Goal: Use online tool/utility: Utilize a website feature to perform a specific function

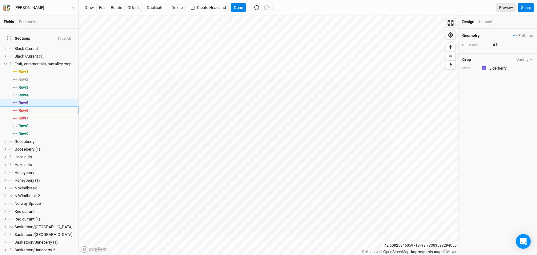
scroll to position [41, 0]
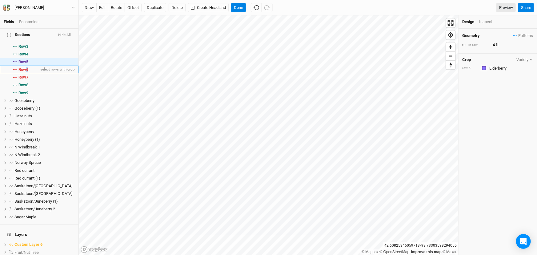
click at [28, 72] on span "Row 6" at bounding box center [23, 69] width 10 height 5
type input "8"
click at [488, 24] on div "Inspect" at bounding box center [490, 22] width 22 height 7
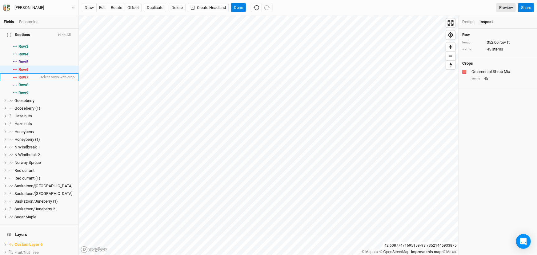
click at [20, 81] on li "Row 7 select rows with crop" at bounding box center [39, 77] width 78 height 8
click at [39, 73] on span "select rows with crop" at bounding box center [57, 70] width 36 height 8
click at [469, 26] on div "Design Inspect" at bounding box center [497, 21] width 78 height 13
click at [468, 25] on div "Design" at bounding box center [468, 22] width 12 height 6
click at [503, 72] on input "text" at bounding box center [510, 67] width 46 height 7
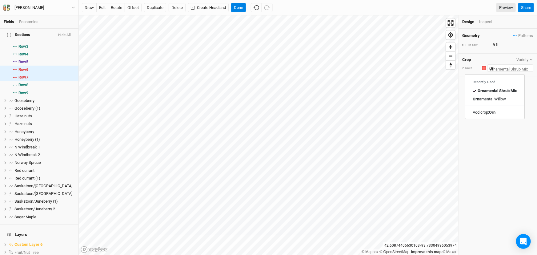
type input "Orn"
type input "Ornamental Shrub Mix"
type input "Ornamental T"
drag, startPoint x: 498, startPoint y: 90, endPoint x: 492, endPoint y: 66, distance: 24.5
click at [498, 85] on link "Add crop: Ornamental Trees" at bounding box center [491, 81] width 63 height 8
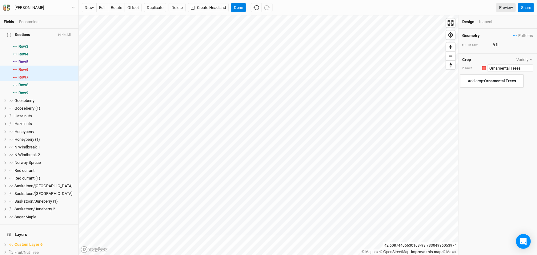
type input "Ornamental Trees"
type input "30"
click at [496, 48] on input "30" at bounding box center [517, 45] width 54 height 7
drag, startPoint x: 498, startPoint y: 47, endPoint x: 495, endPoint y: 44, distance: 4.6
click at [494, 48] on input "30" at bounding box center [517, 45] width 54 height 7
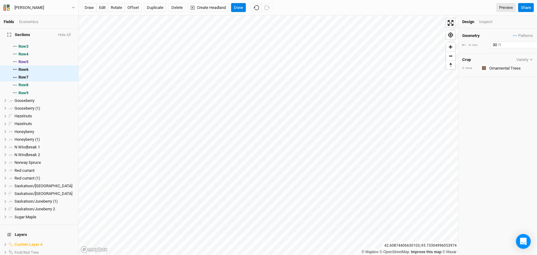
type input "3"
type input "12"
click at [488, 164] on div "Geometry Patterns Persimmon/pawpaw view ＋ New in-row pattern in row 12 ft Crop …" at bounding box center [497, 142] width 78 height 226
click at [35, 81] on span "unselect rows with crop" at bounding box center [54, 77] width 39 height 8
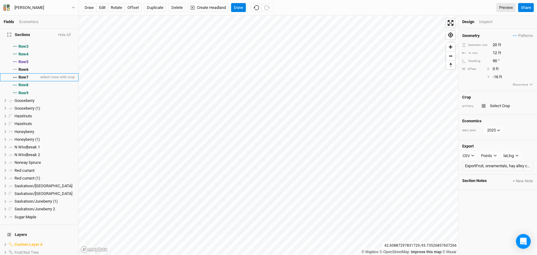
click at [25, 80] on span "Row 7" at bounding box center [23, 77] width 10 height 5
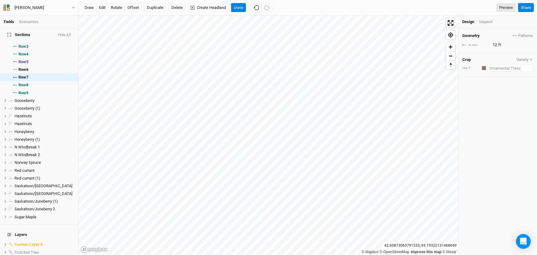
click at [507, 72] on input "text" at bounding box center [510, 67] width 46 height 7
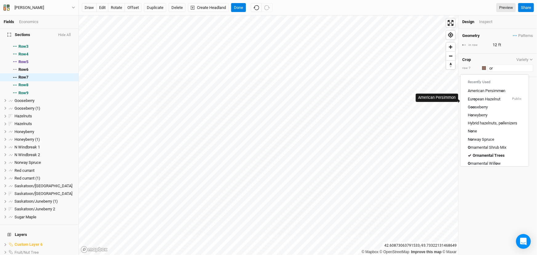
type input "orn"
type input "ornamental Shrub Mix"
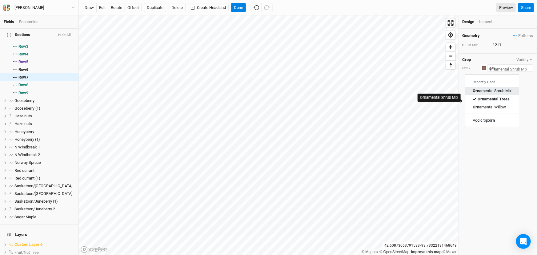
click at [498, 94] on div "Orn amental Shrub Mix" at bounding box center [491, 91] width 39 height 6
type input "Ornamental Shrub Mix"
type input "30"
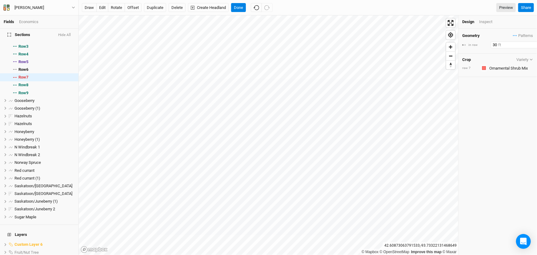
drag, startPoint x: 497, startPoint y: 48, endPoint x: 467, endPoint y: 43, distance: 30.3
click at [467, 46] on div "in row 30 ft" at bounding box center [497, 45] width 71 height 7
type input "8"
click at [490, 103] on div "Geometry Patterns Persimmon/pawpaw view ＋ New in-row pattern in row 8 ft Crop V…" at bounding box center [497, 142] width 78 height 226
click at [39, 73] on span "select rows with crop" at bounding box center [57, 70] width 36 height 8
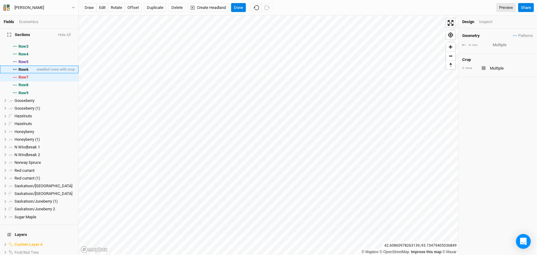
click at [28, 72] on span "Row 6" at bounding box center [23, 69] width 10 height 5
type input "12"
click at [486, 23] on div "Inspect" at bounding box center [490, 22] width 22 height 6
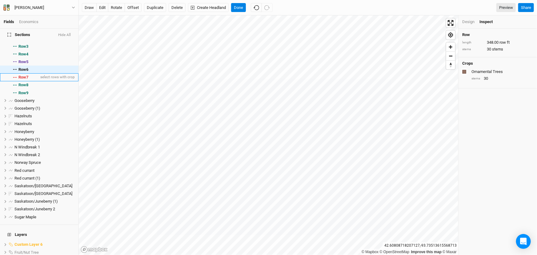
click at [28, 80] on span "Row 7" at bounding box center [23, 77] width 10 height 5
click at [474, 23] on div "Design" at bounding box center [468, 22] width 12 height 6
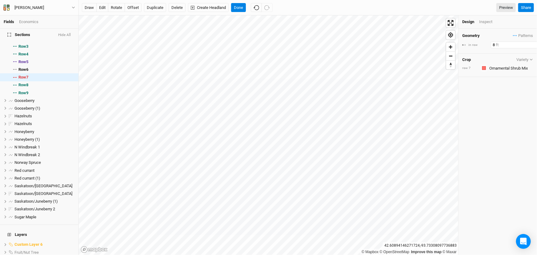
drag, startPoint x: 495, startPoint y: 48, endPoint x: 488, endPoint y: 45, distance: 8.3
click at [489, 48] on div "in row 8 ft" at bounding box center [497, 45] width 71 height 7
type input "6"
click at [515, 132] on div "Geometry Patterns Persimmon/pawpaw view ＋ New in-row pattern in row 6 ft Crop V…" at bounding box center [497, 142] width 78 height 226
click at [489, 23] on div "Inspect" at bounding box center [490, 22] width 22 height 7
